Goal: Task Accomplishment & Management: Use online tool/utility

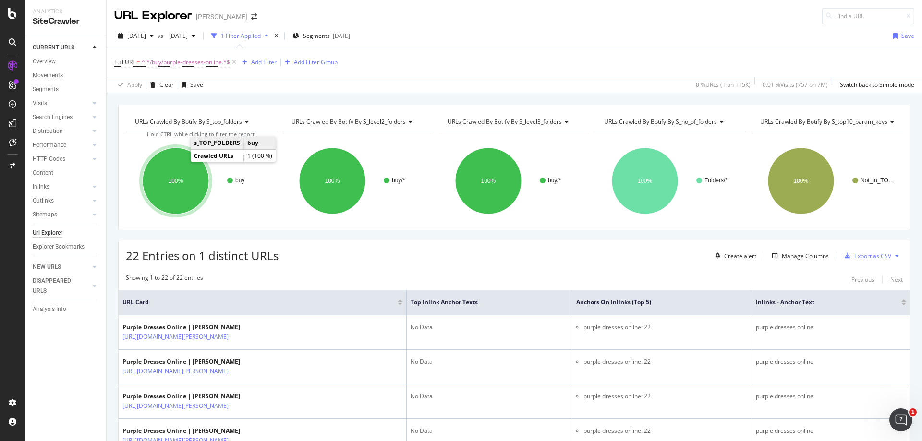
scroll to position [48, 0]
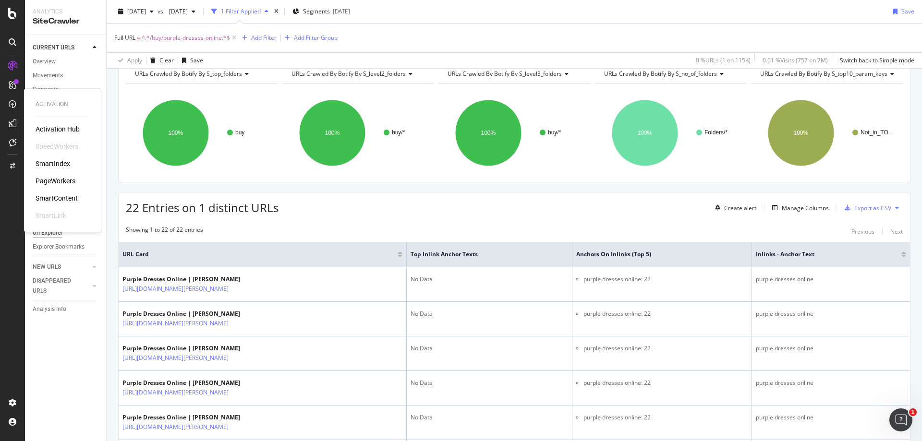
click at [63, 182] on div "PageWorkers" at bounding box center [56, 181] width 40 height 10
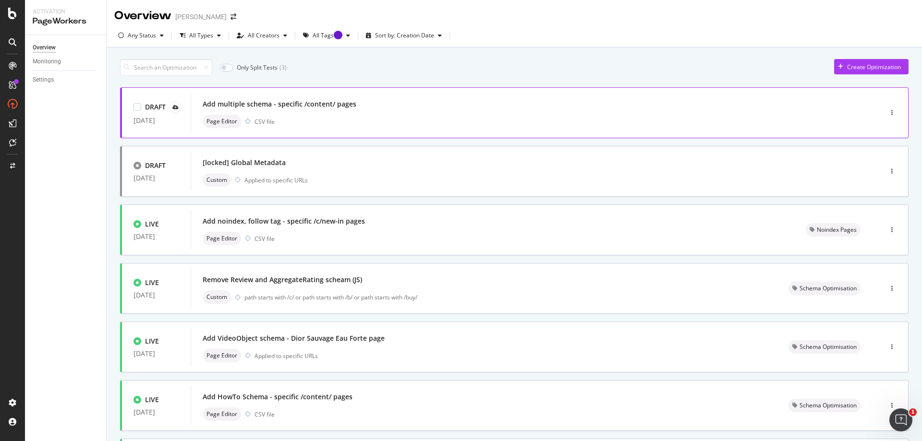
click at [342, 104] on div "Add multiple schema - specific /content/ pages" at bounding box center [280, 104] width 154 height 10
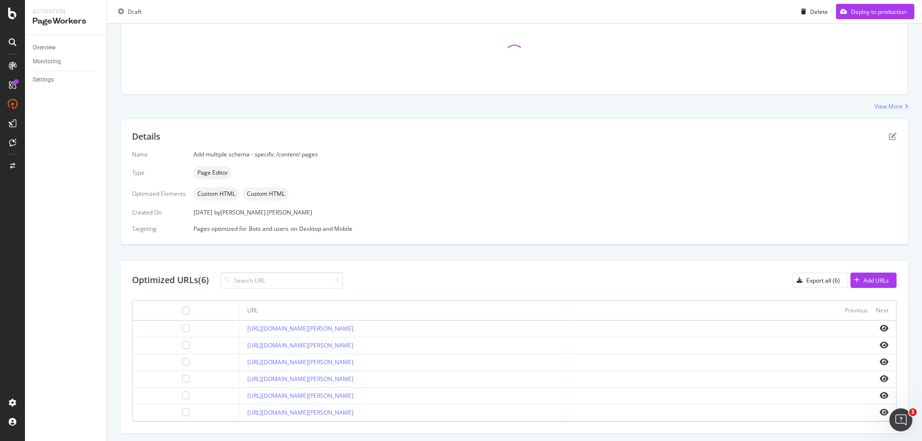
scroll to position [96, 0]
click at [856, 9] on div "Deploy to production" at bounding box center [879, 11] width 56 height 8
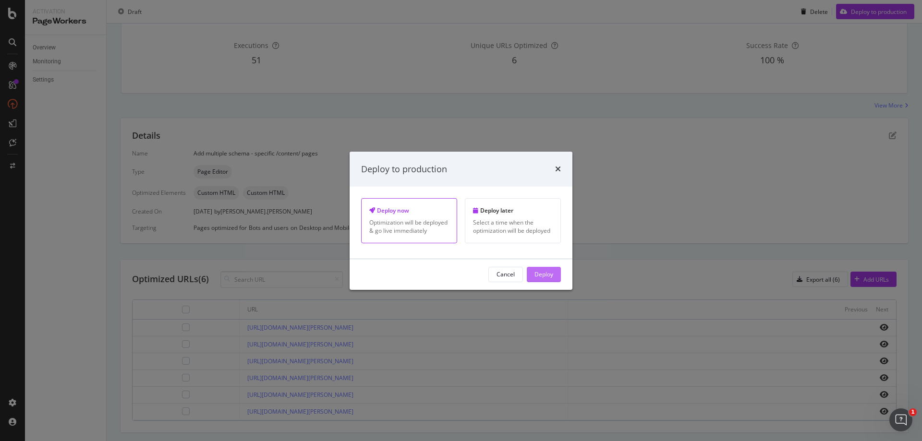
click at [541, 271] on div "Deploy" at bounding box center [543, 274] width 19 height 8
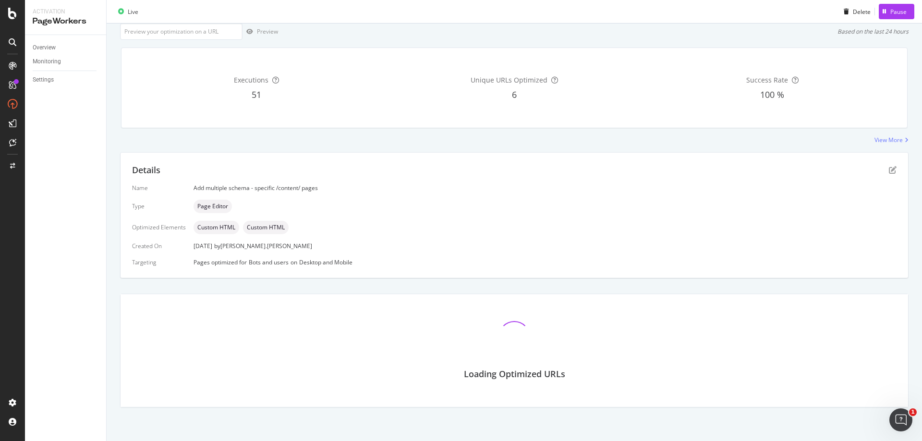
scroll to position [96, 0]
